Goal: Transaction & Acquisition: Purchase product/service

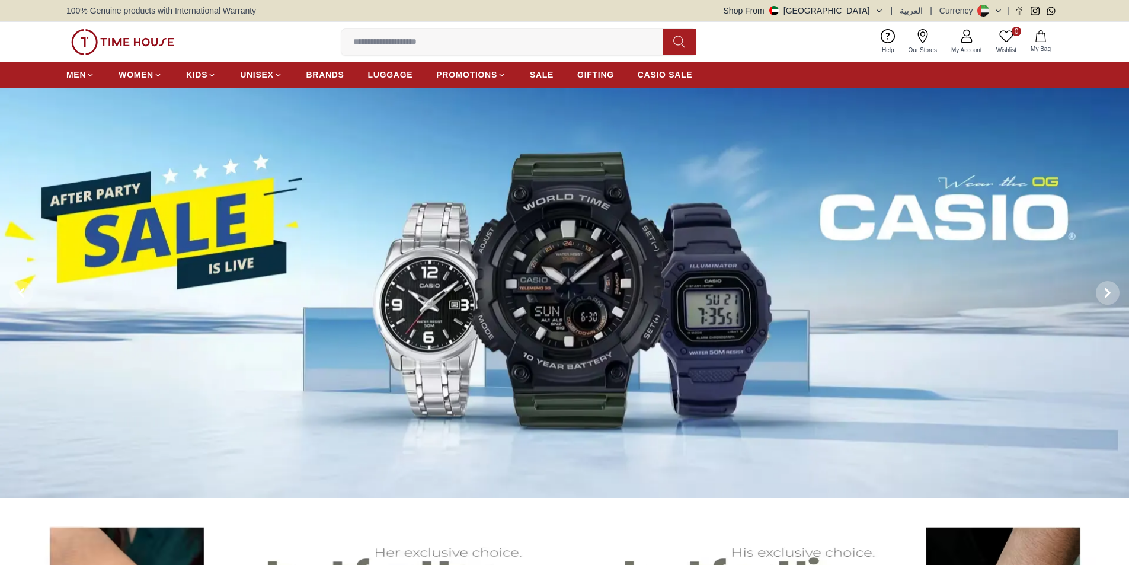
click at [506, 30] on input at bounding box center [507, 42] width 331 height 24
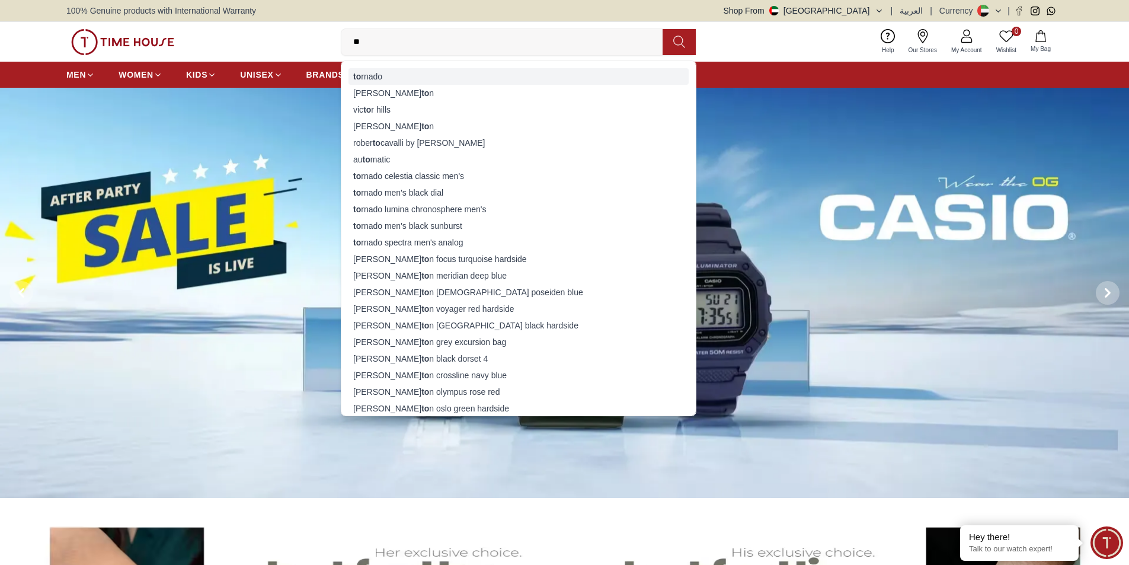
type input "**"
click at [398, 79] on div "to rnado" at bounding box center [519, 76] width 340 height 17
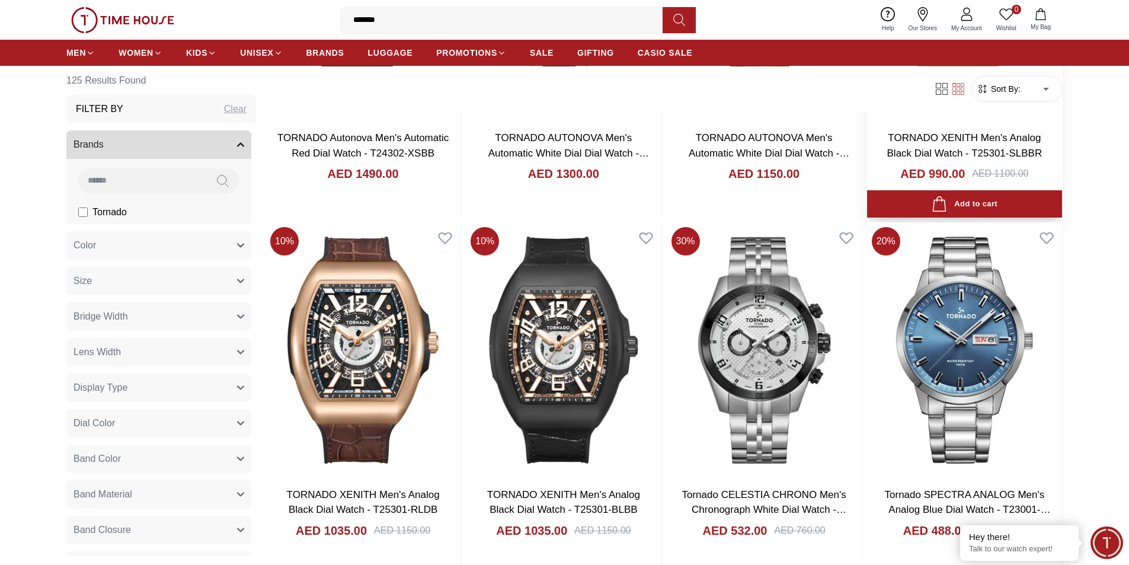
scroll to position [356, 0]
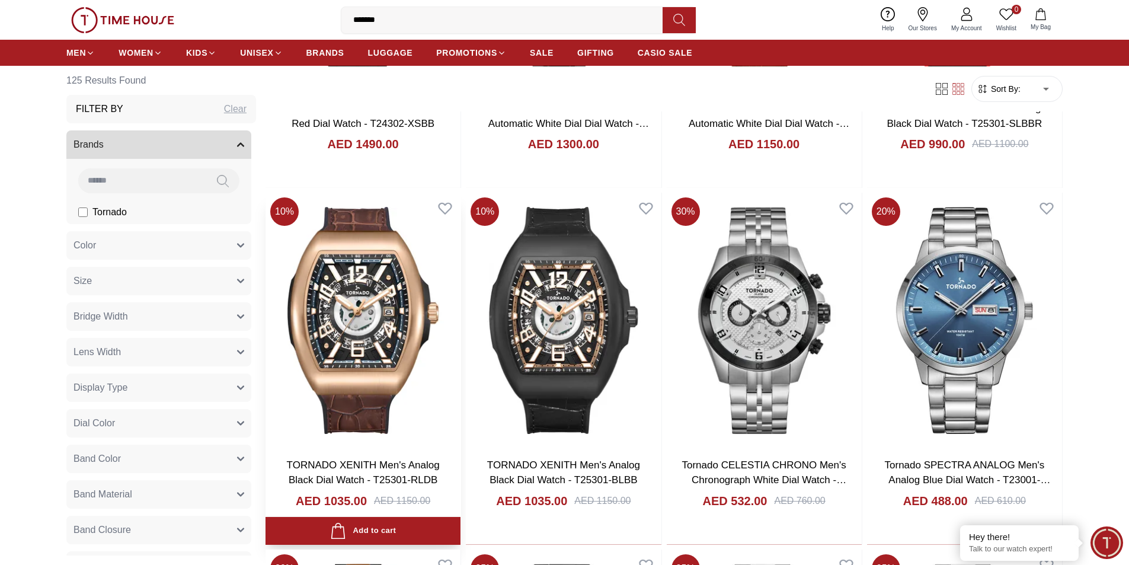
click at [353, 343] on img at bounding box center [363, 320] width 195 height 255
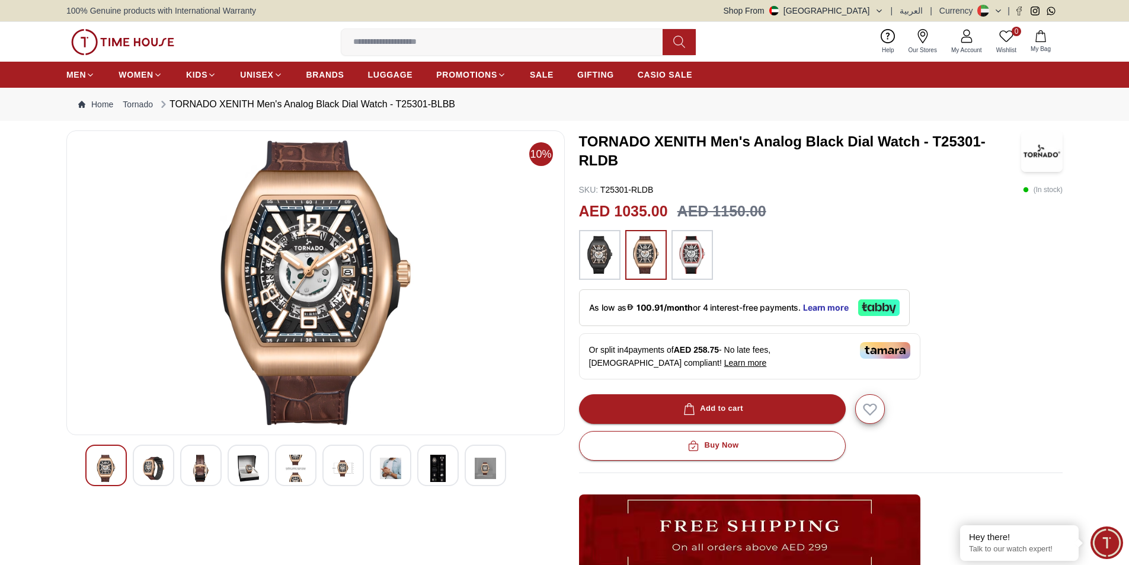
click at [601, 251] on img at bounding box center [600, 255] width 30 height 38
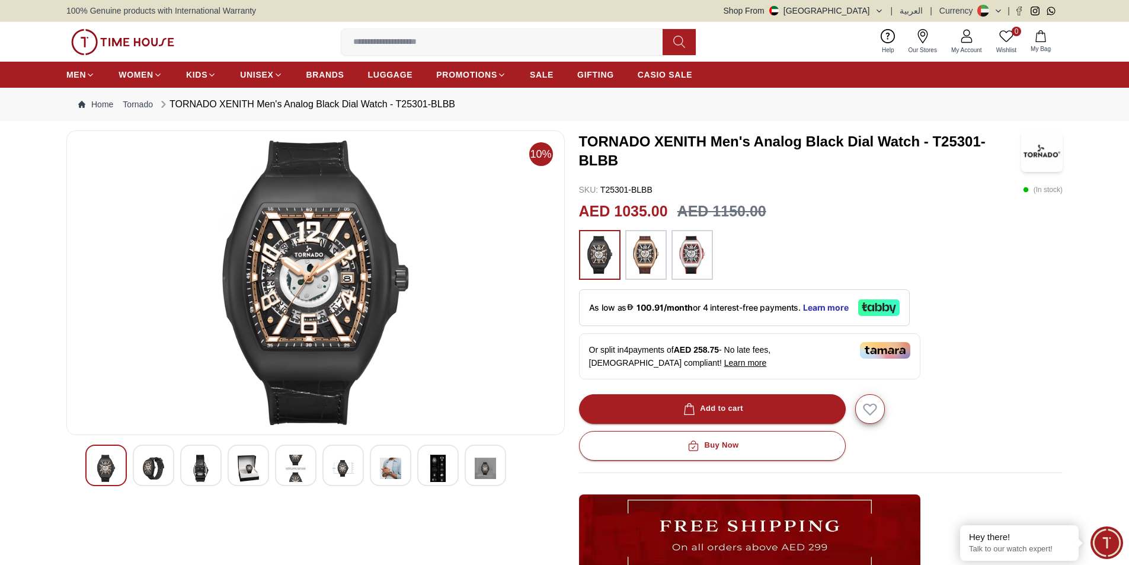
click at [158, 463] on img at bounding box center [153, 468] width 21 height 27
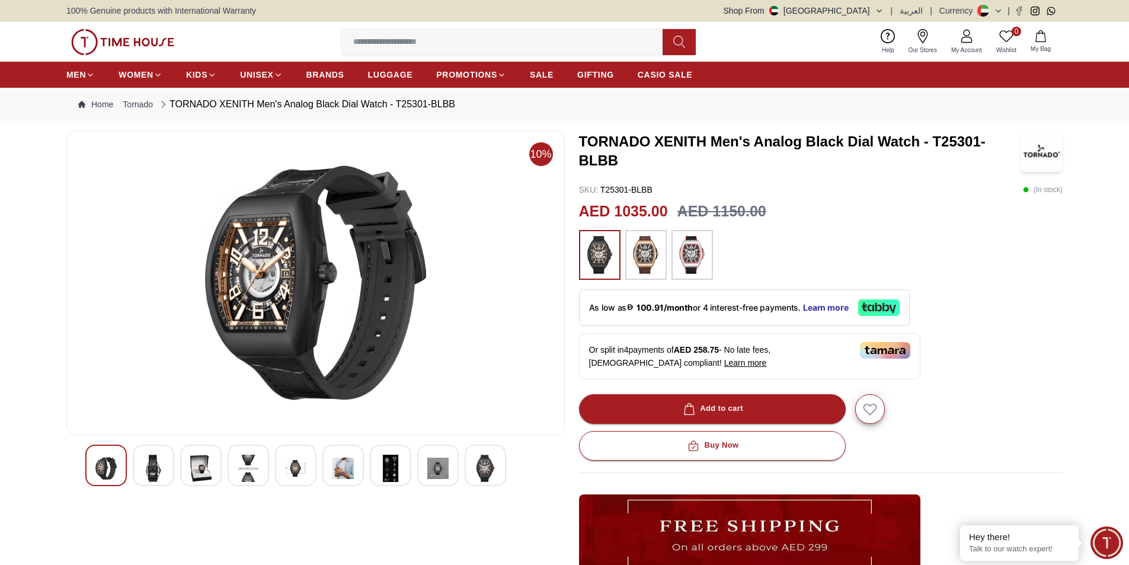
click at [158, 463] on img at bounding box center [153, 468] width 21 height 27
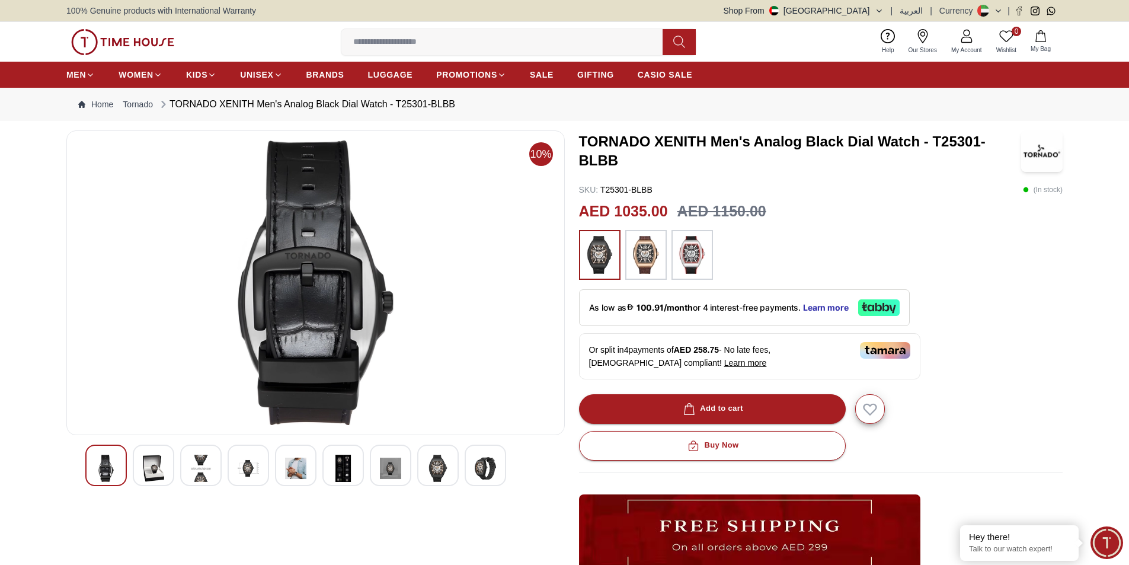
click at [158, 463] on img at bounding box center [153, 468] width 21 height 27
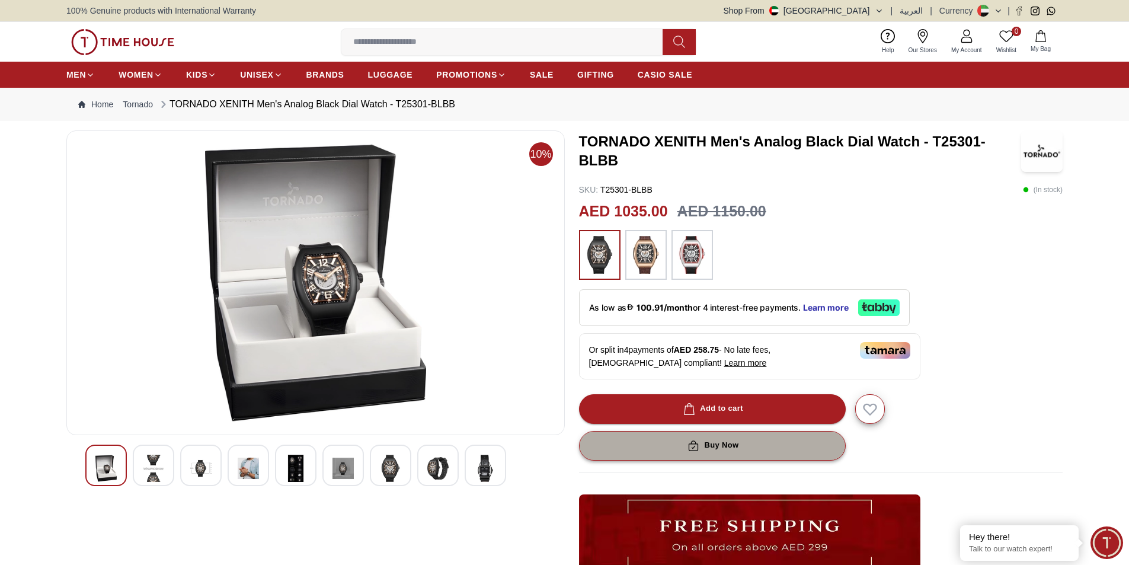
click at [696, 445] on icon "button" at bounding box center [694, 446] width 12 height 12
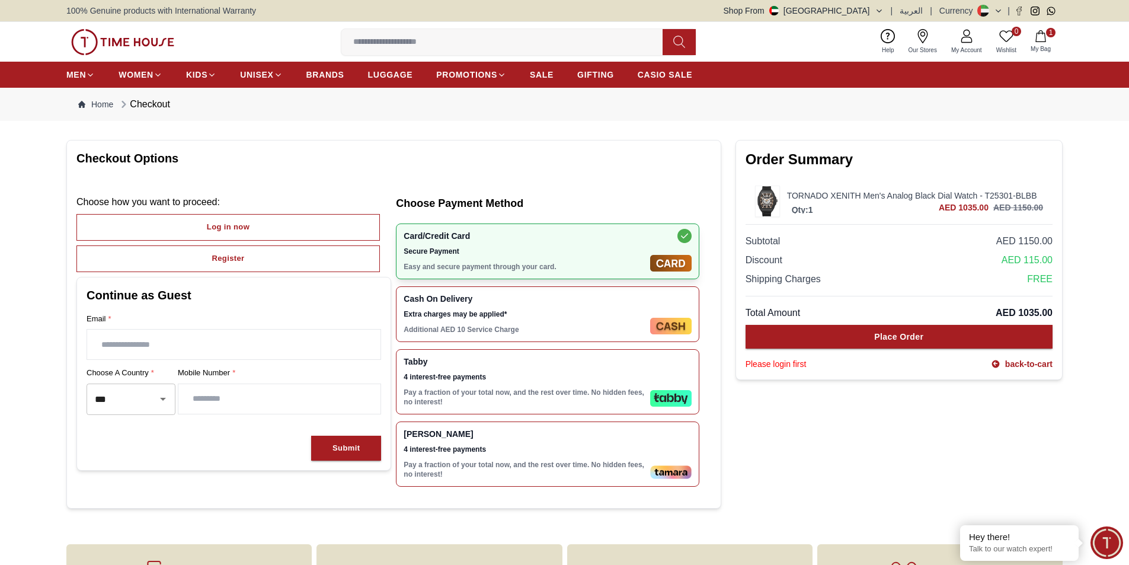
click at [612, 320] on div "Cash On Delivery Extra charges may be applied* Additional AED 10 Service Charge" at bounding box center [525, 314] width 242 height 40
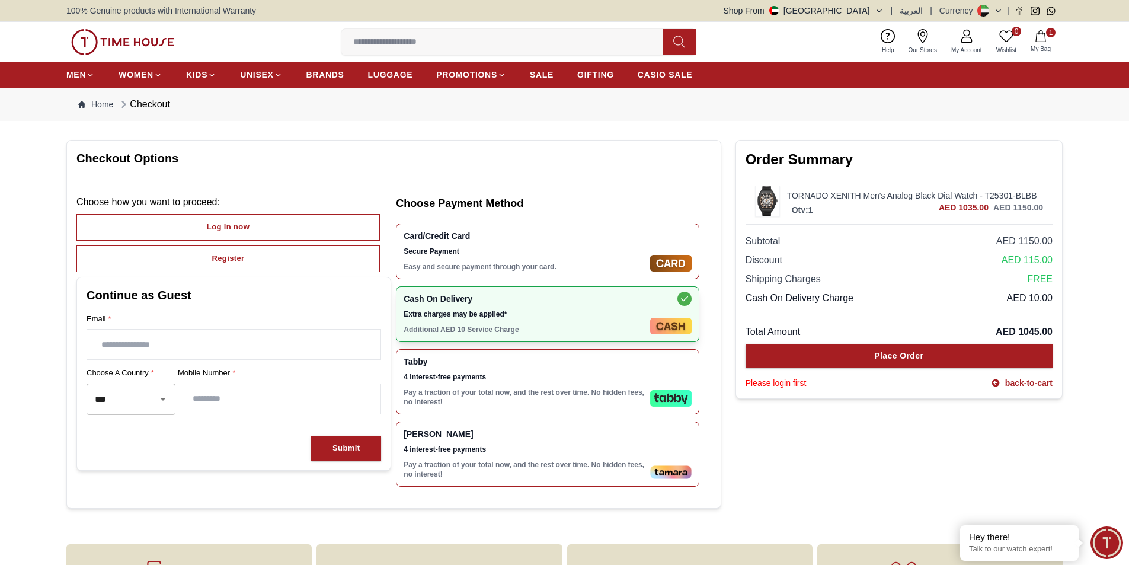
click at [203, 344] on input "text" at bounding box center [233, 345] width 293 height 30
click at [201, 403] on input "number" at bounding box center [279, 399] width 202 height 30
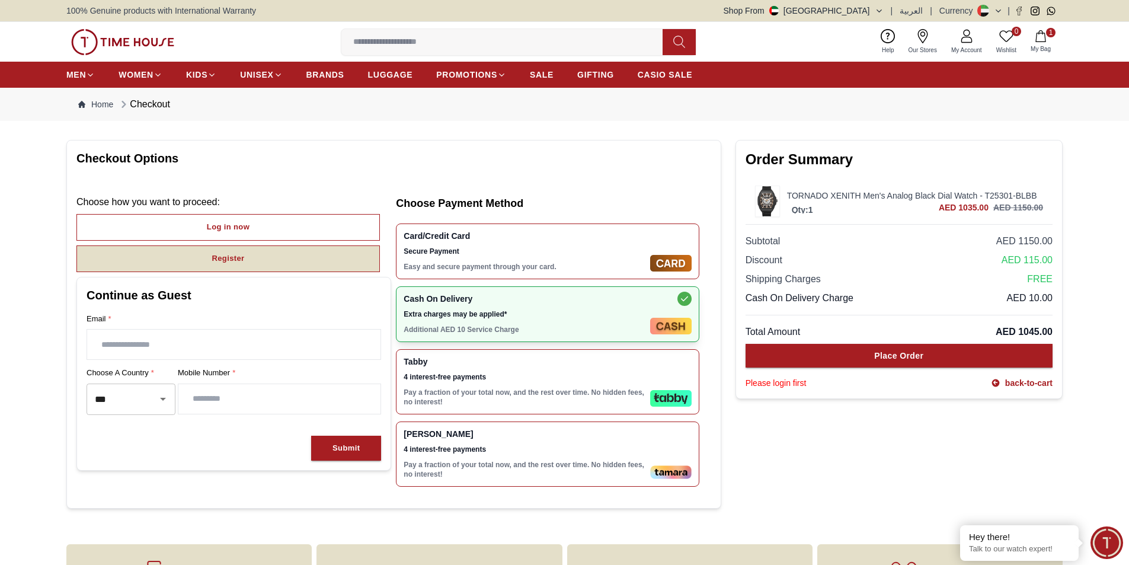
click at [136, 266] on button "Register" at bounding box center [228, 258] width 304 height 27
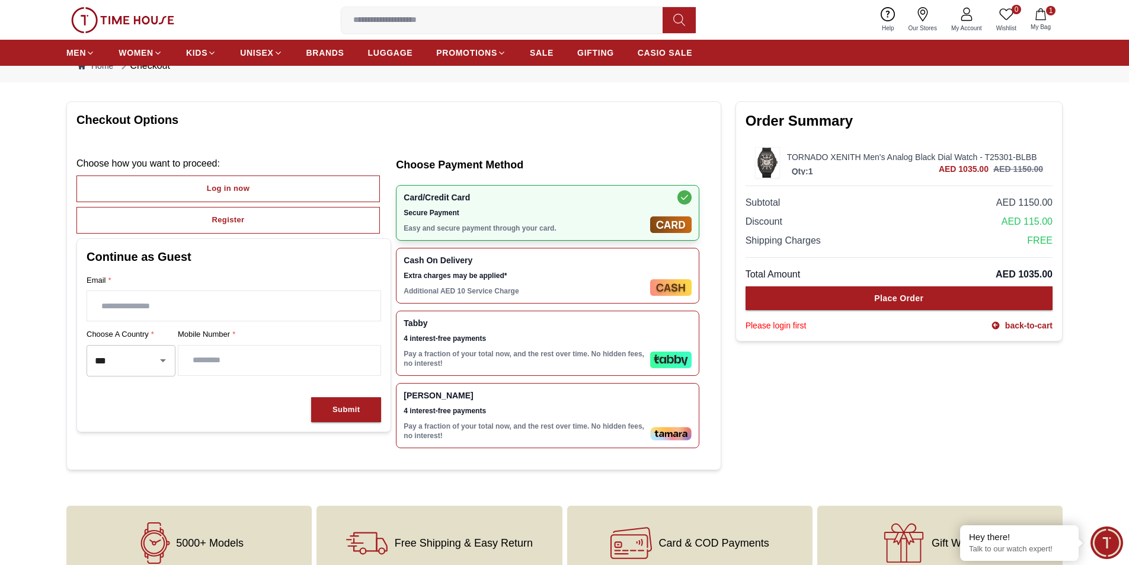
scroll to position [59, 0]
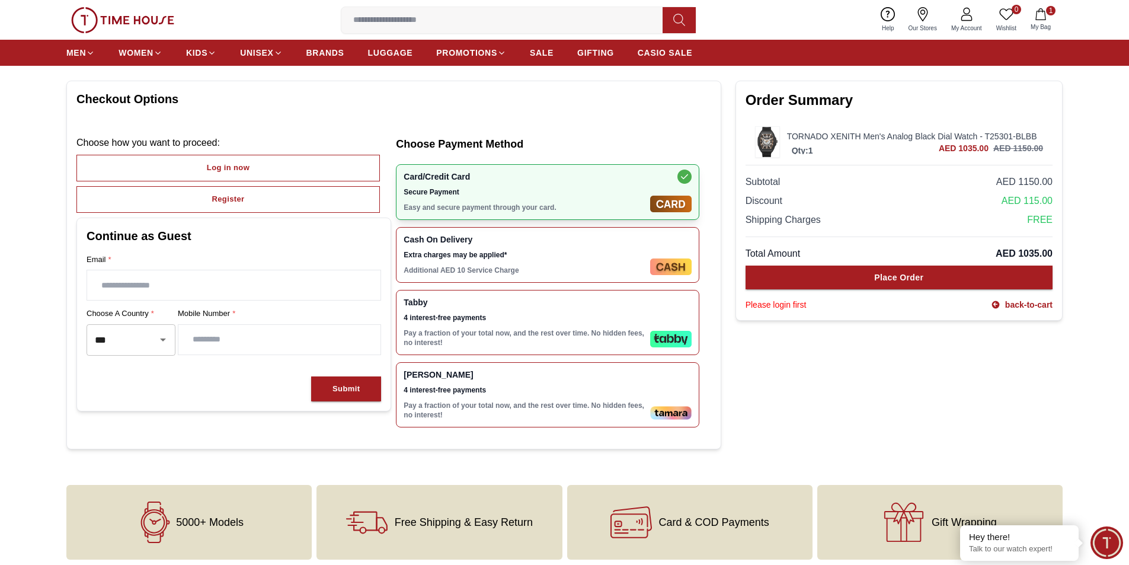
click at [496, 252] on span "Extra charges may be applied*" at bounding box center [525, 254] width 242 height 9
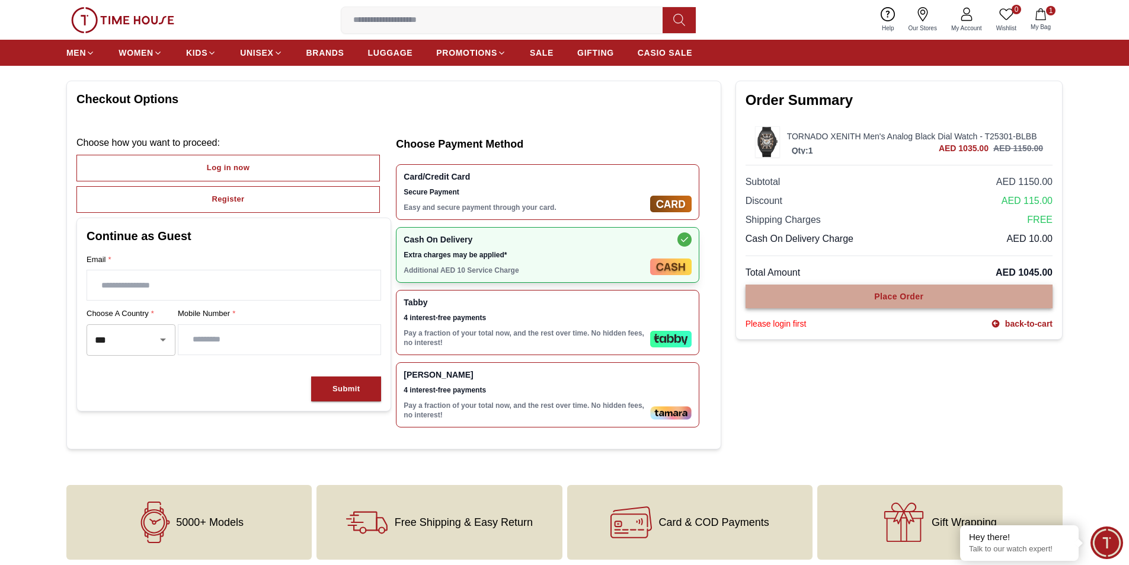
click at [784, 295] on button "Place Order" at bounding box center [899, 297] width 307 height 24
